Goal: Check status: Check status

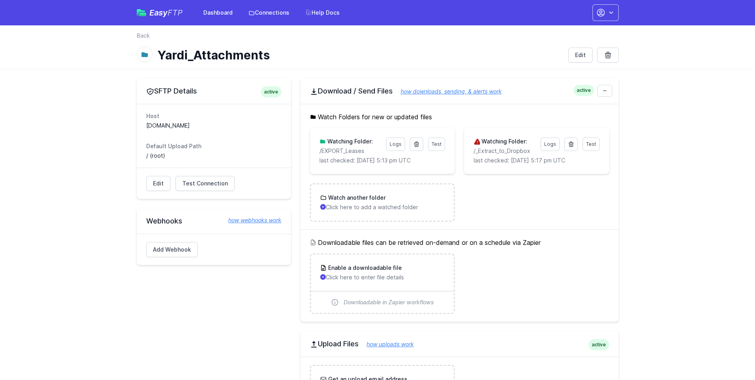
scroll to position [317, 0]
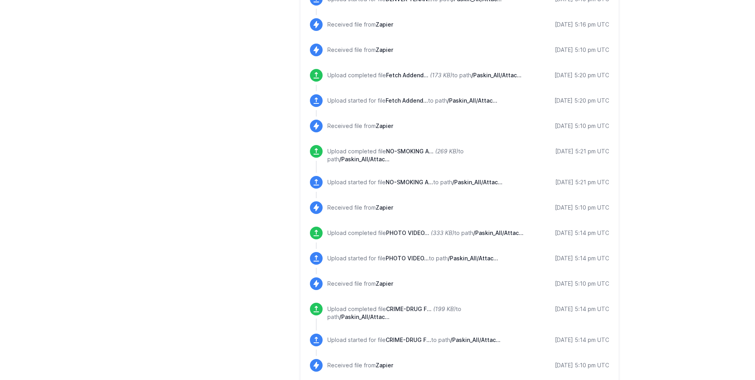
scroll to position [436, 0]
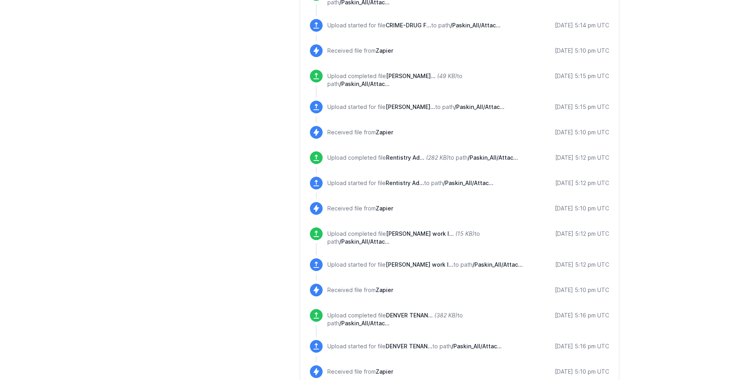
scroll to position [834, 0]
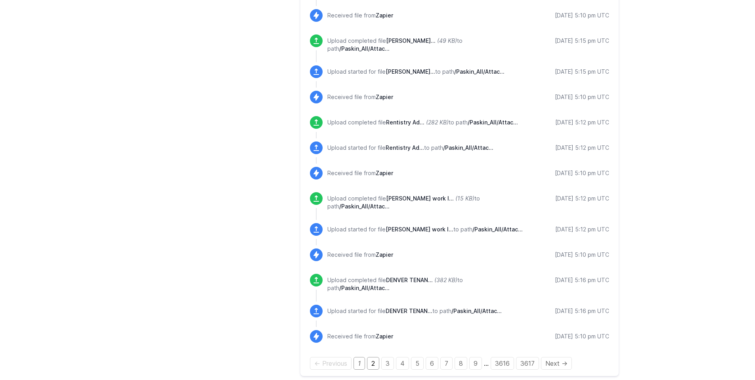
click at [370, 358] on link "2" at bounding box center [373, 363] width 12 height 13
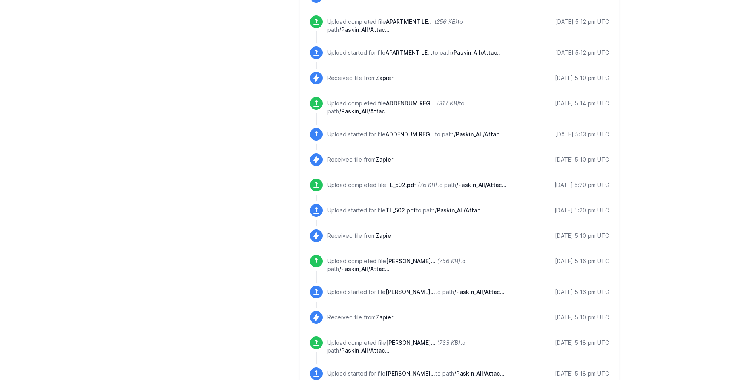
scroll to position [896, 0]
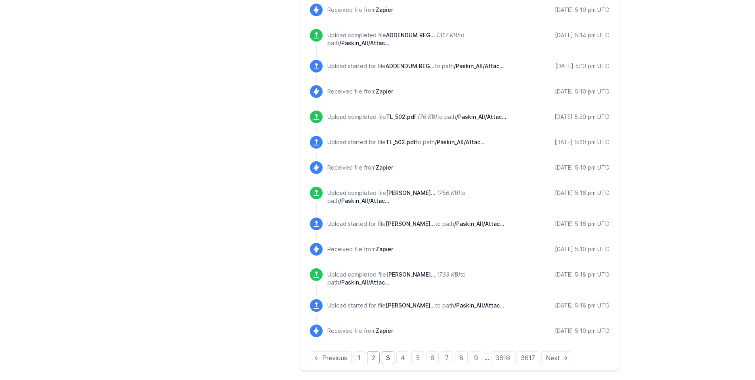
click at [390, 362] on link "3" at bounding box center [388, 358] width 13 height 13
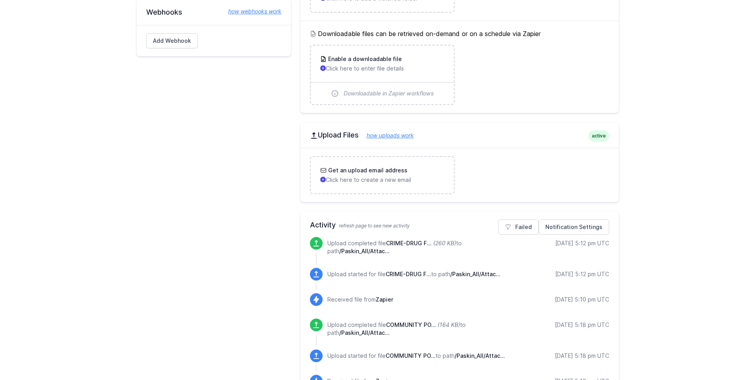
scroll to position [317, 0]
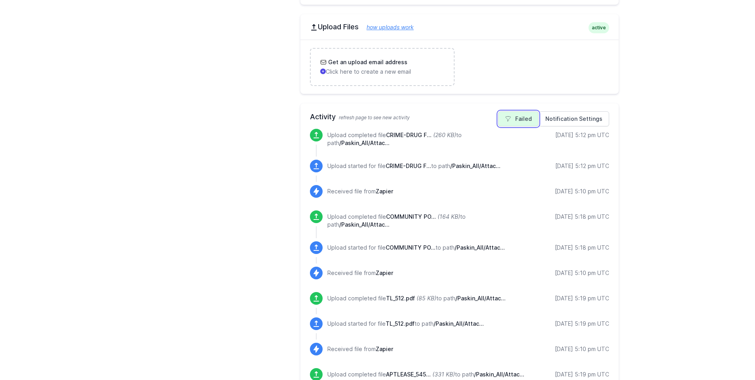
click at [515, 125] on link "Failed" at bounding box center [518, 118] width 40 height 15
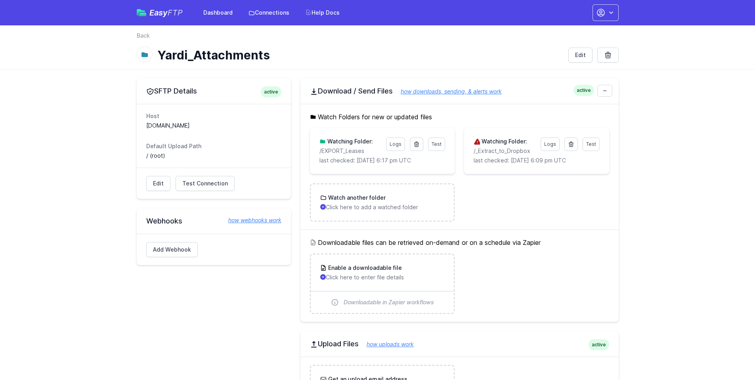
scroll to position [238, 0]
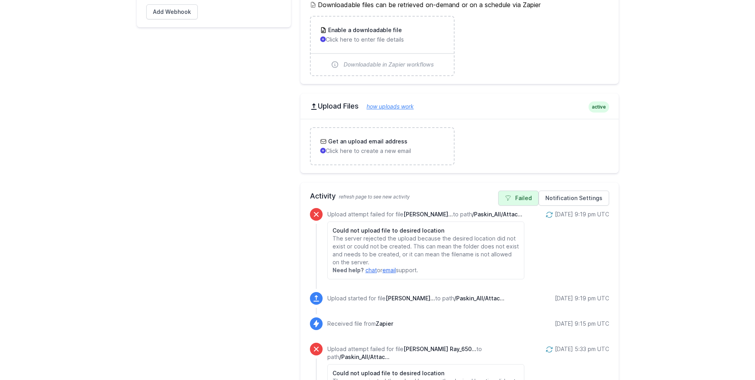
click at [523, 201] on link "Failed" at bounding box center [518, 198] width 40 height 15
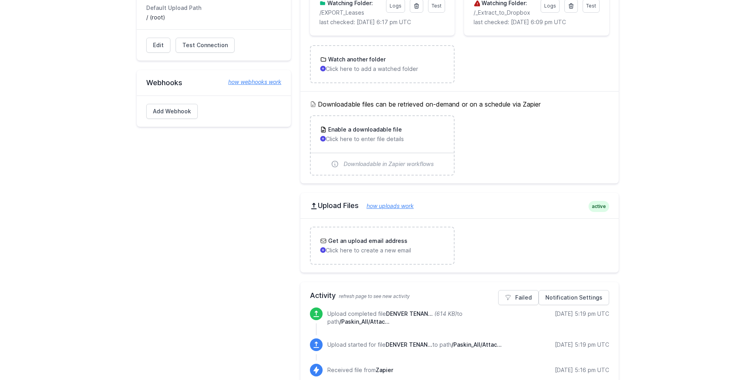
scroll to position [238, 0]
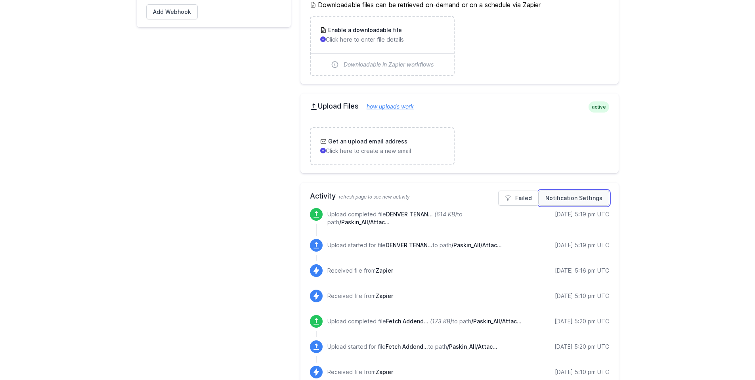
click at [565, 199] on link "Notification Settings" at bounding box center [574, 198] width 71 height 15
